Goal: Find specific page/section: Find specific page/section

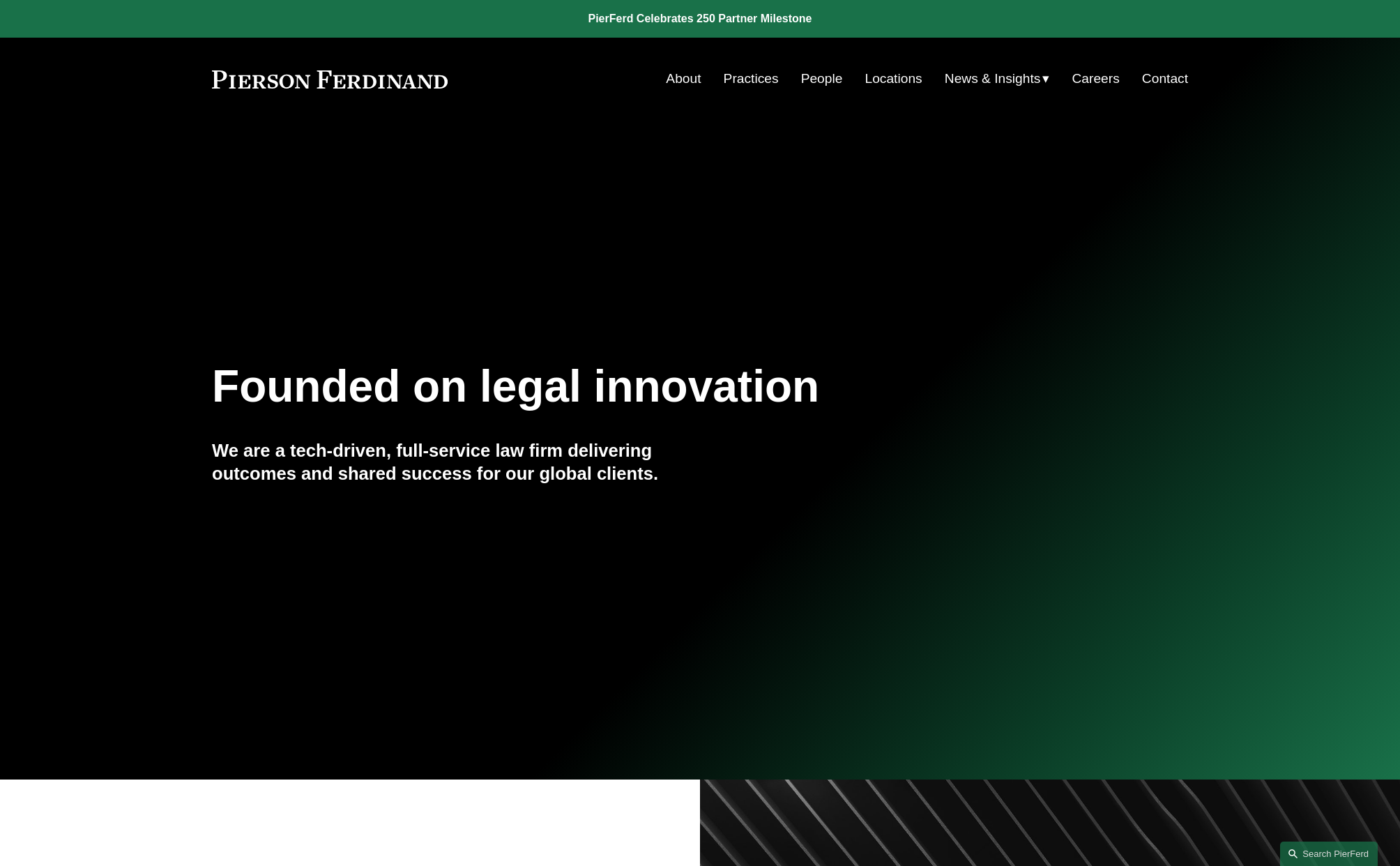
click at [683, 78] on link "About" at bounding box center [683, 78] width 35 height 26
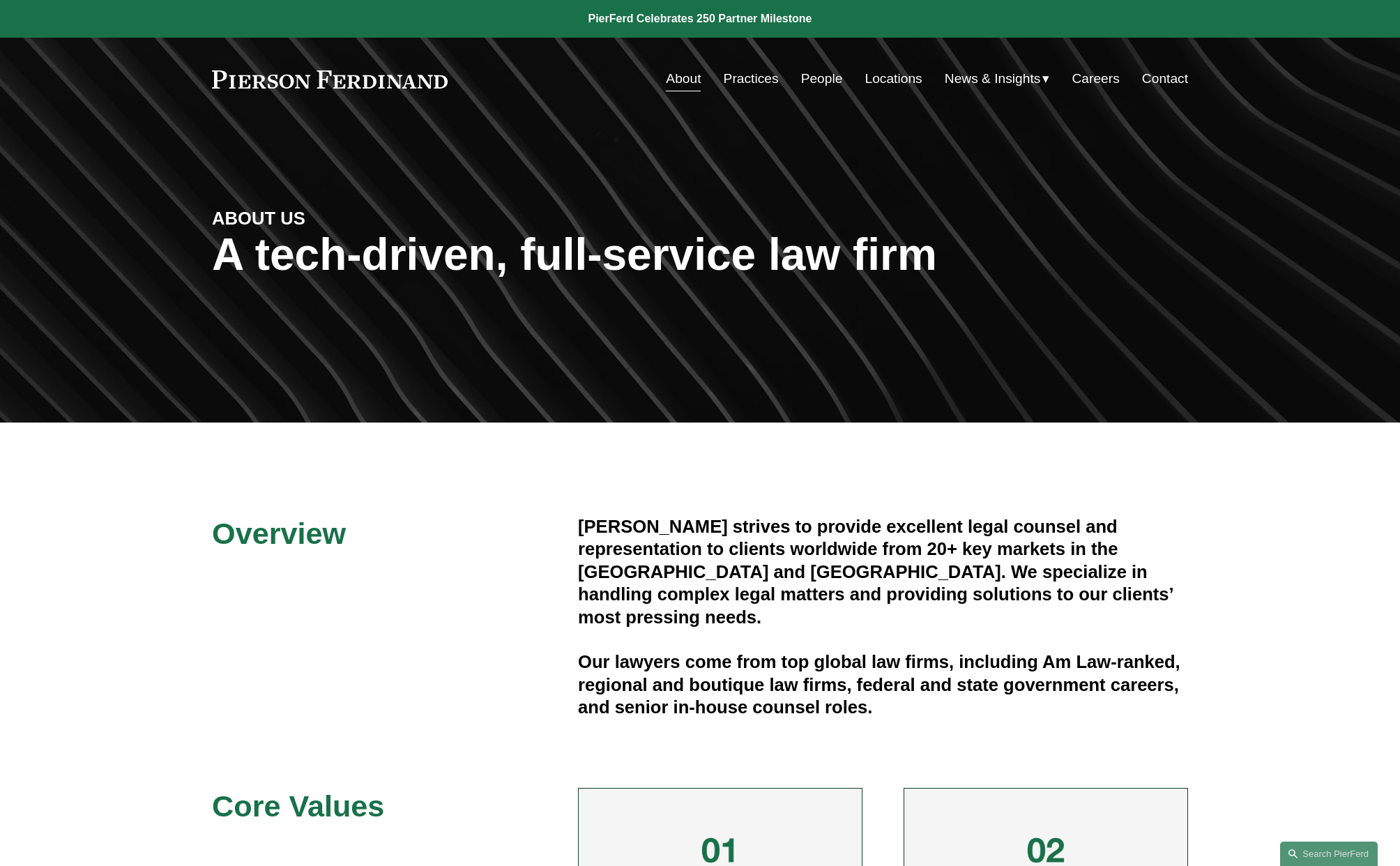
click at [1171, 85] on link "Contact" at bounding box center [1165, 78] width 46 height 26
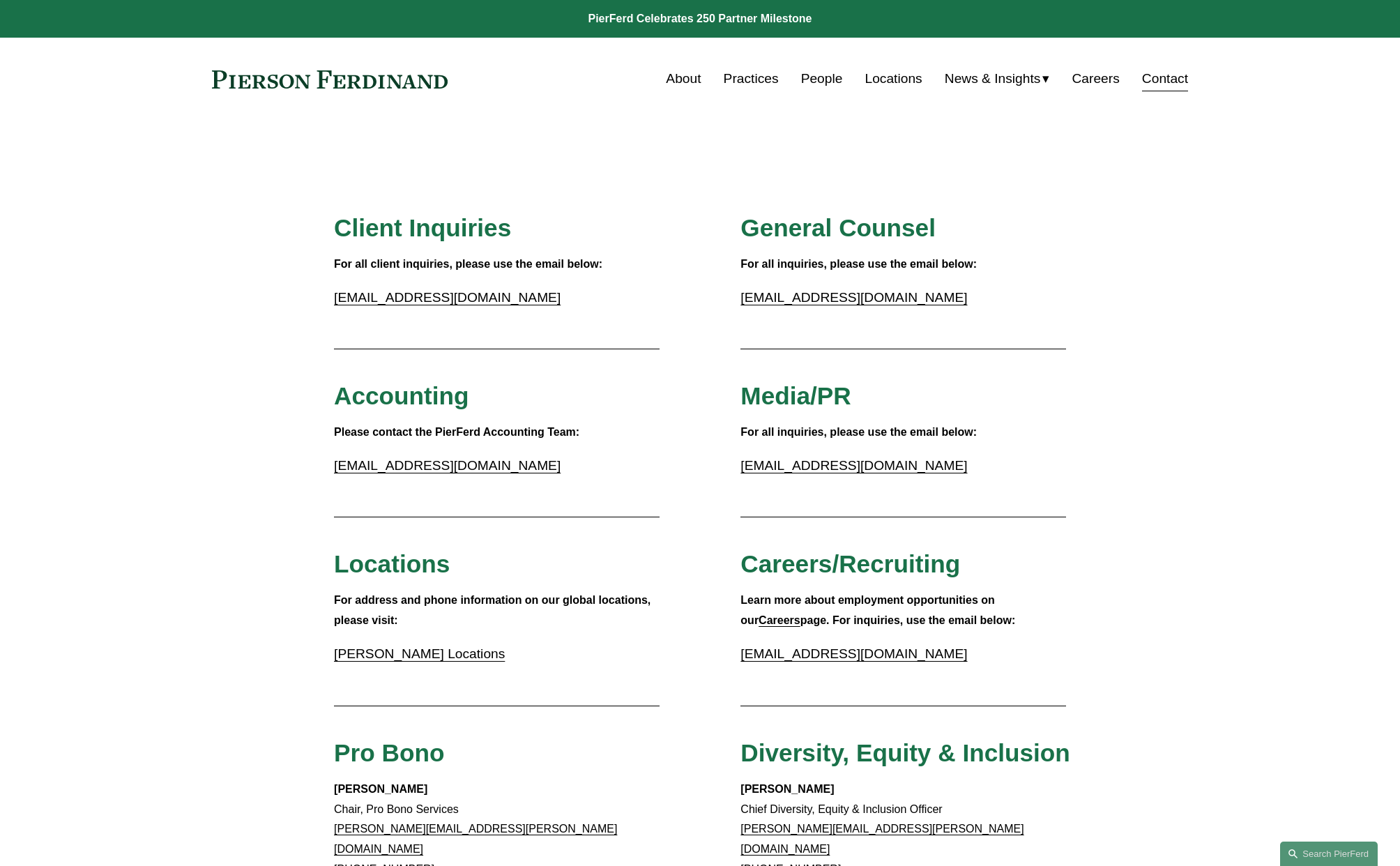
click at [828, 77] on link "People" at bounding box center [822, 78] width 42 height 26
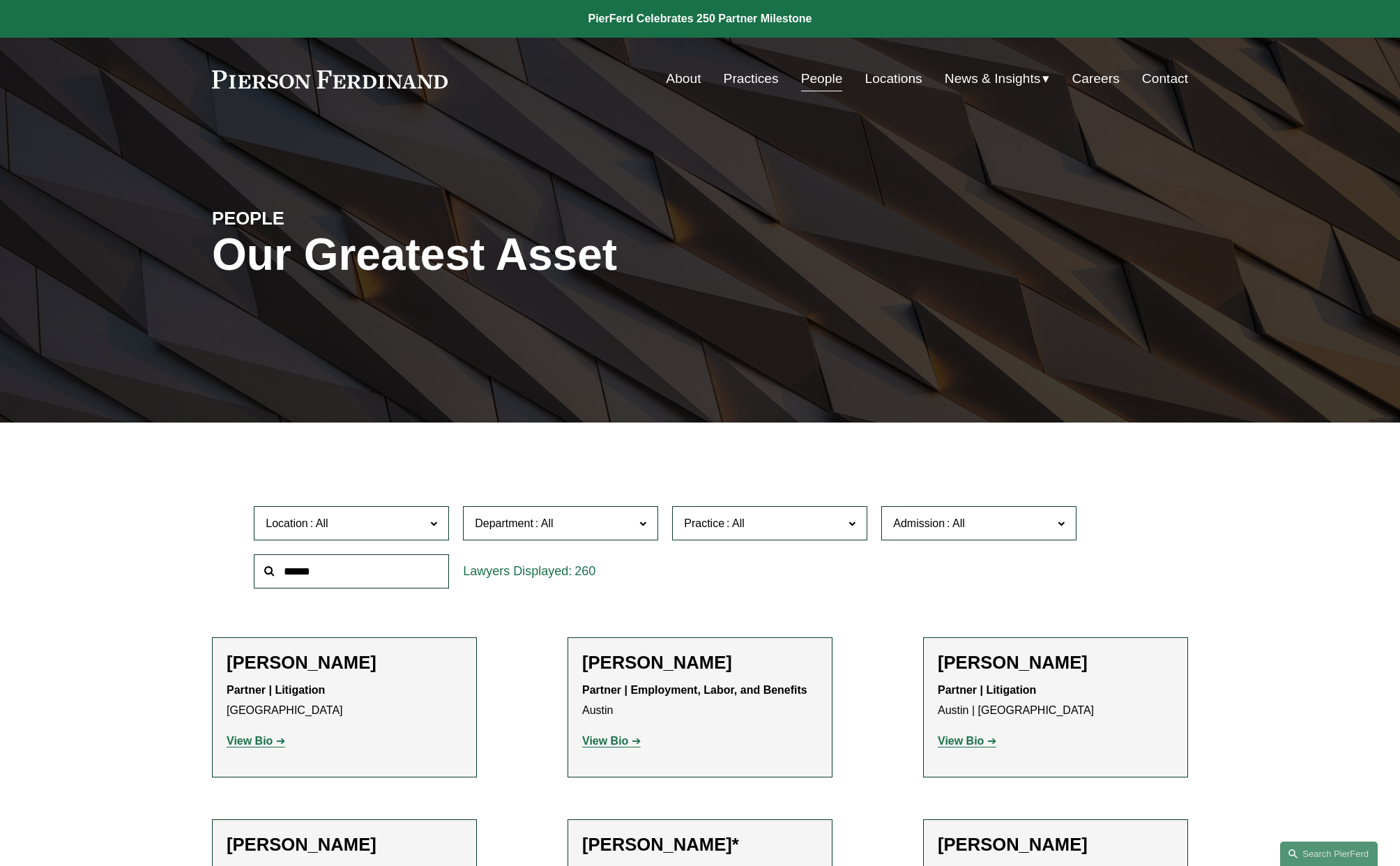
click at [379, 562] on input "text" at bounding box center [351, 571] width 195 height 34
type input "********"
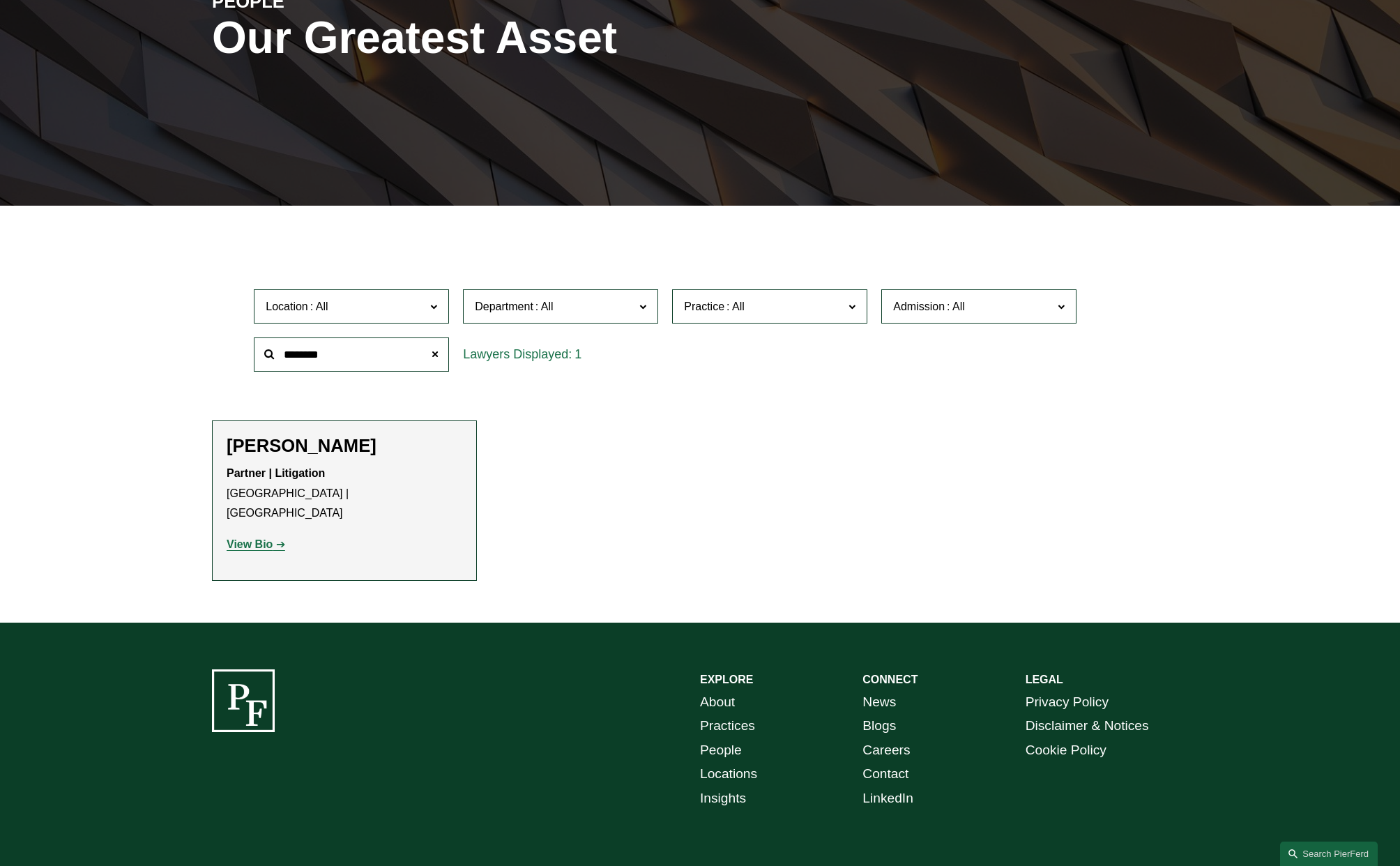
scroll to position [279, 0]
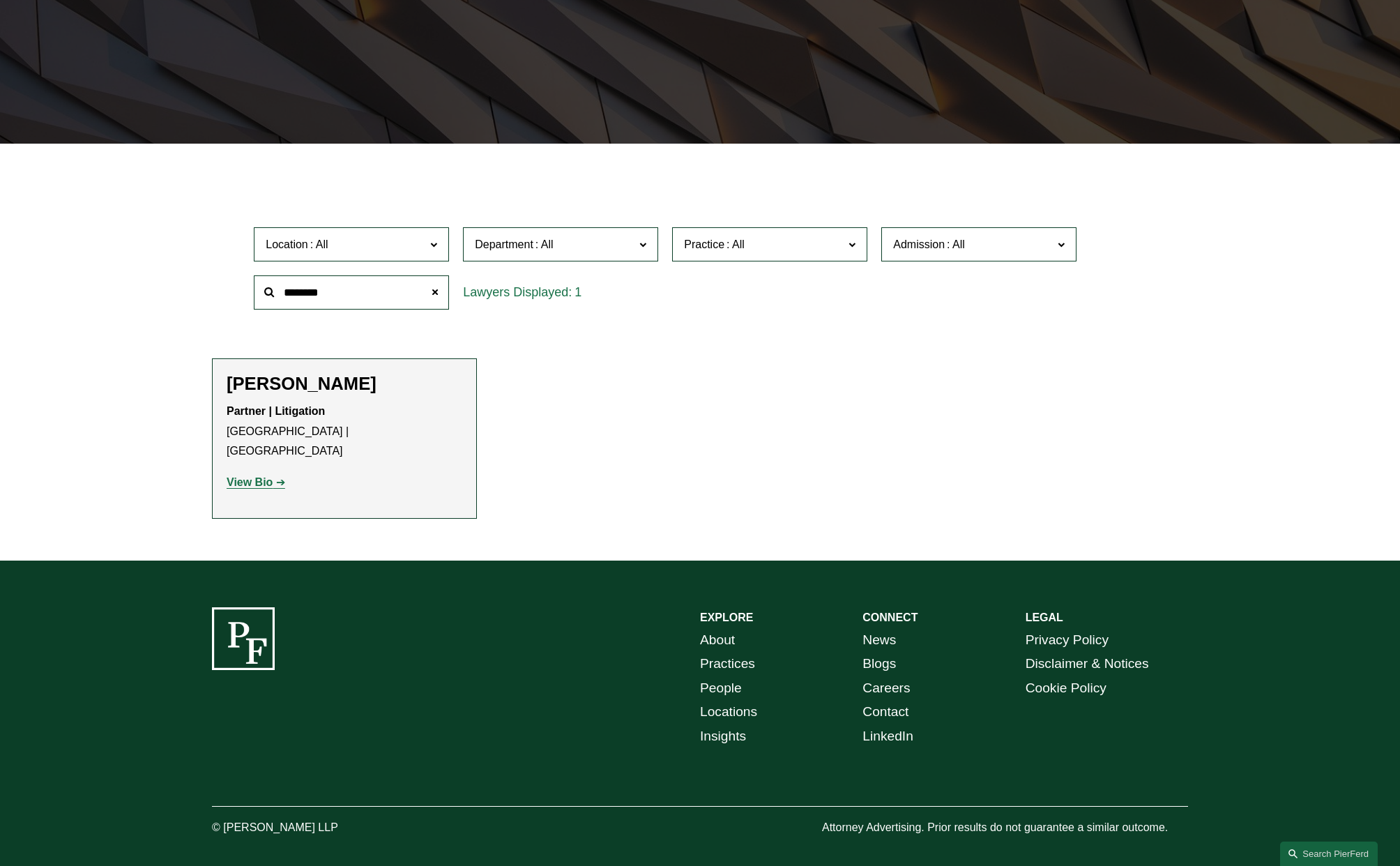
click at [323, 385] on h2 "[PERSON_NAME]" at bounding box center [344, 384] width 236 height 22
click at [247, 476] on strong "View Bio" at bounding box center [249, 481] width 46 height 11
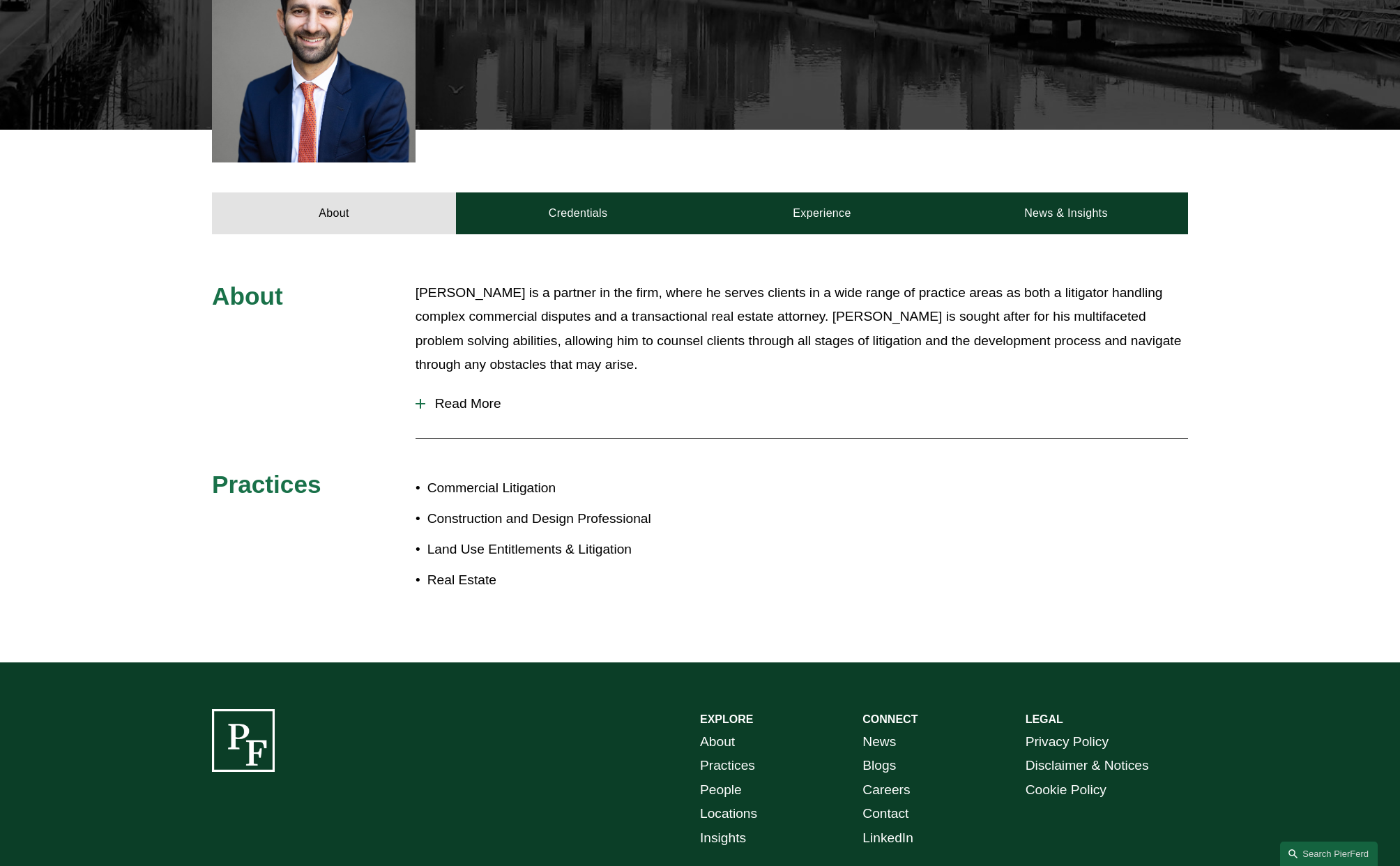
scroll to position [488, 0]
